Goal: Information Seeking & Learning: Find specific fact

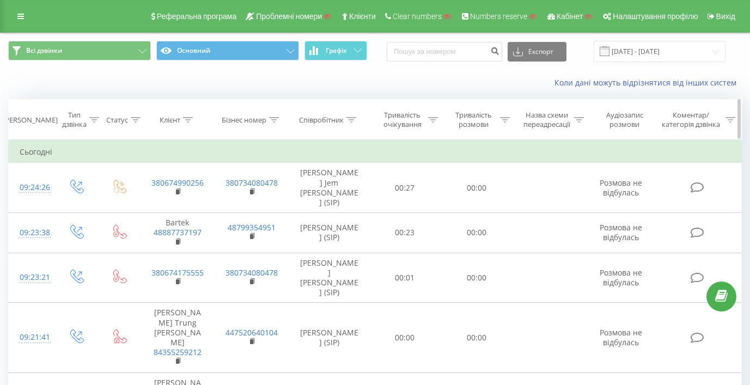
click at [351, 119] on icon at bounding box center [352, 119] width 10 height 5
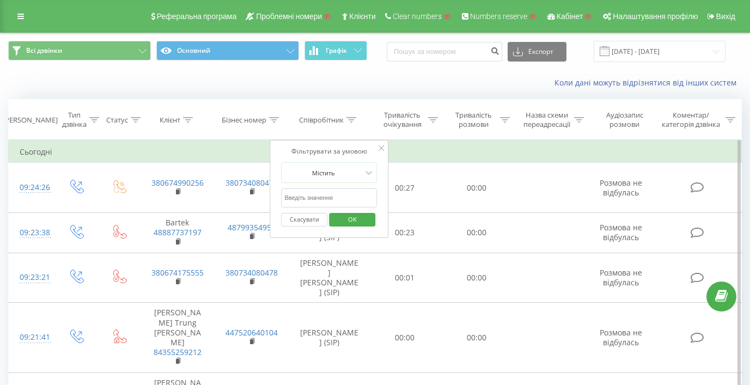
click at [333, 199] on input "text" at bounding box center [329, 198] width 96 height 19
type input "Darkwave"
click at [369, 223] on button "OK" at bounding box center [352, 220] width 46 height 14
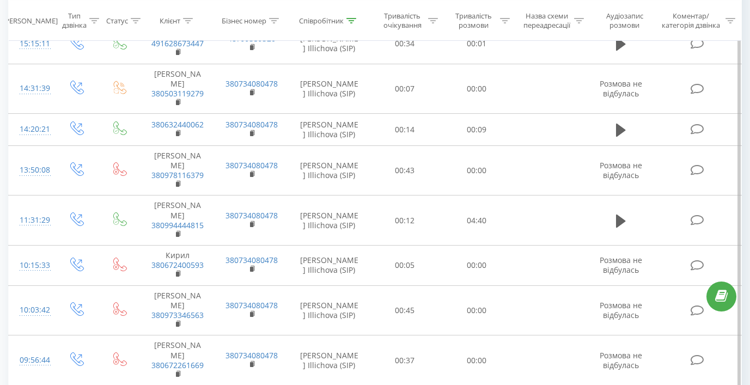
scroll to position [258, 0]
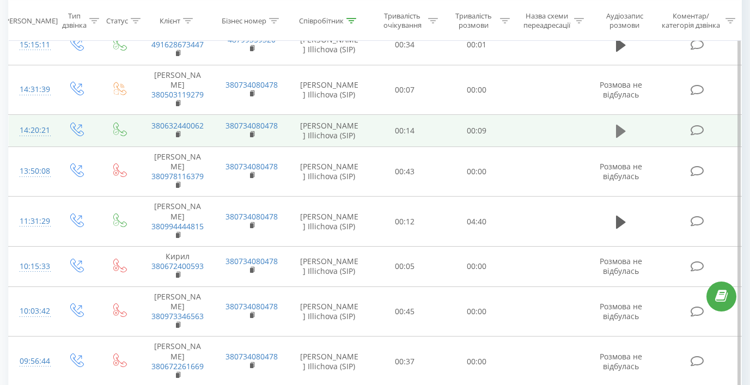
click at [617, 125] on icon at bounding box center [621, 131] width 10 height 13
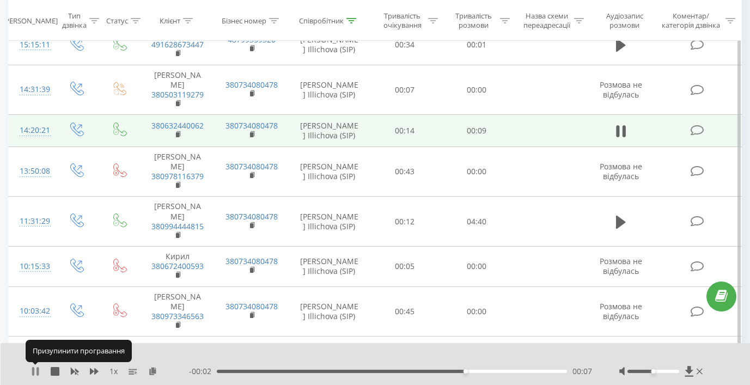
click at [34, 372] on icon at bounding box center [33, 371] width 2 height 9
